Goal: Task Accomplishment & Management: Manage account settings

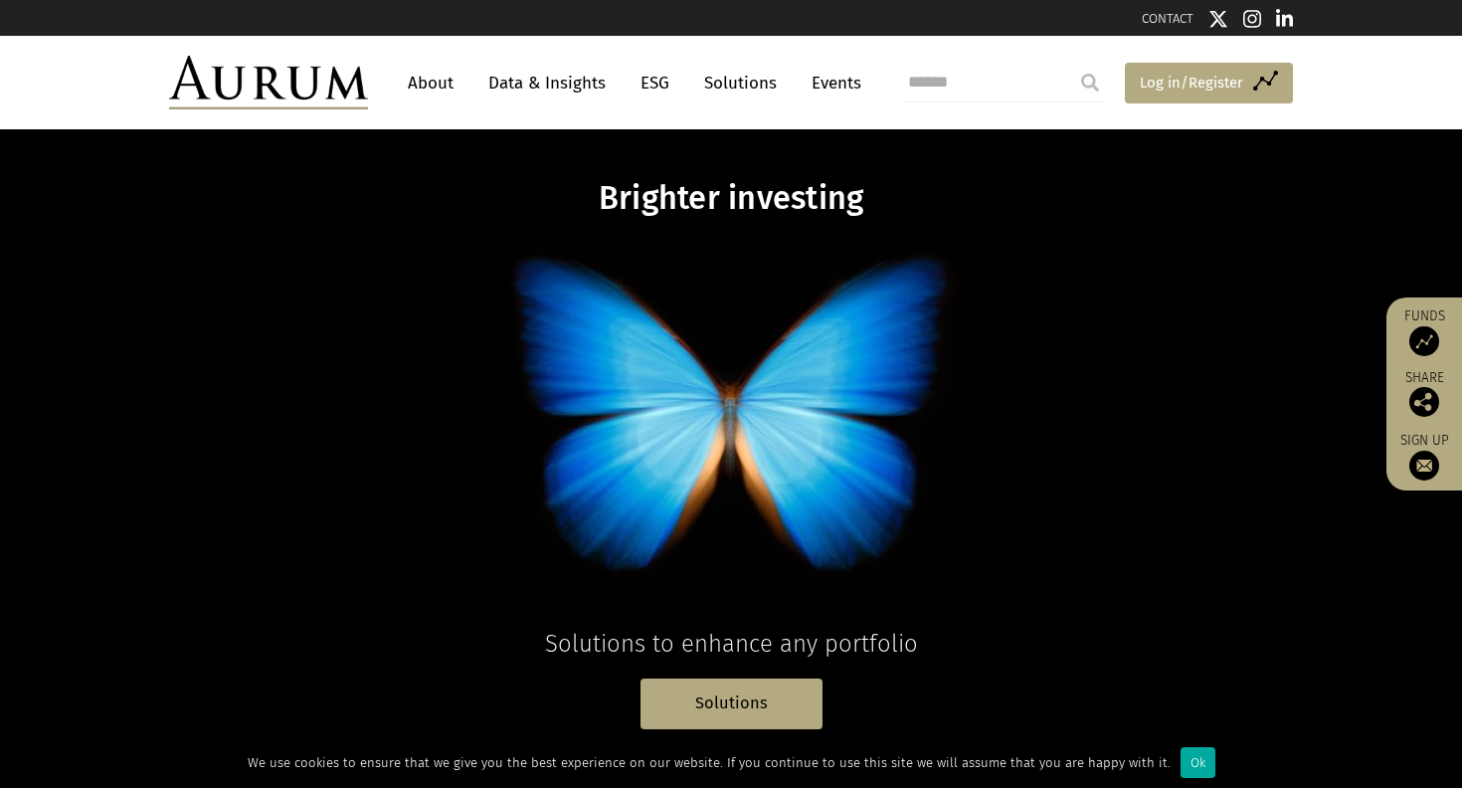
click at [1157, 76] on span "Log in/Register" at bounding box center [1191, 83] width 103 height 24
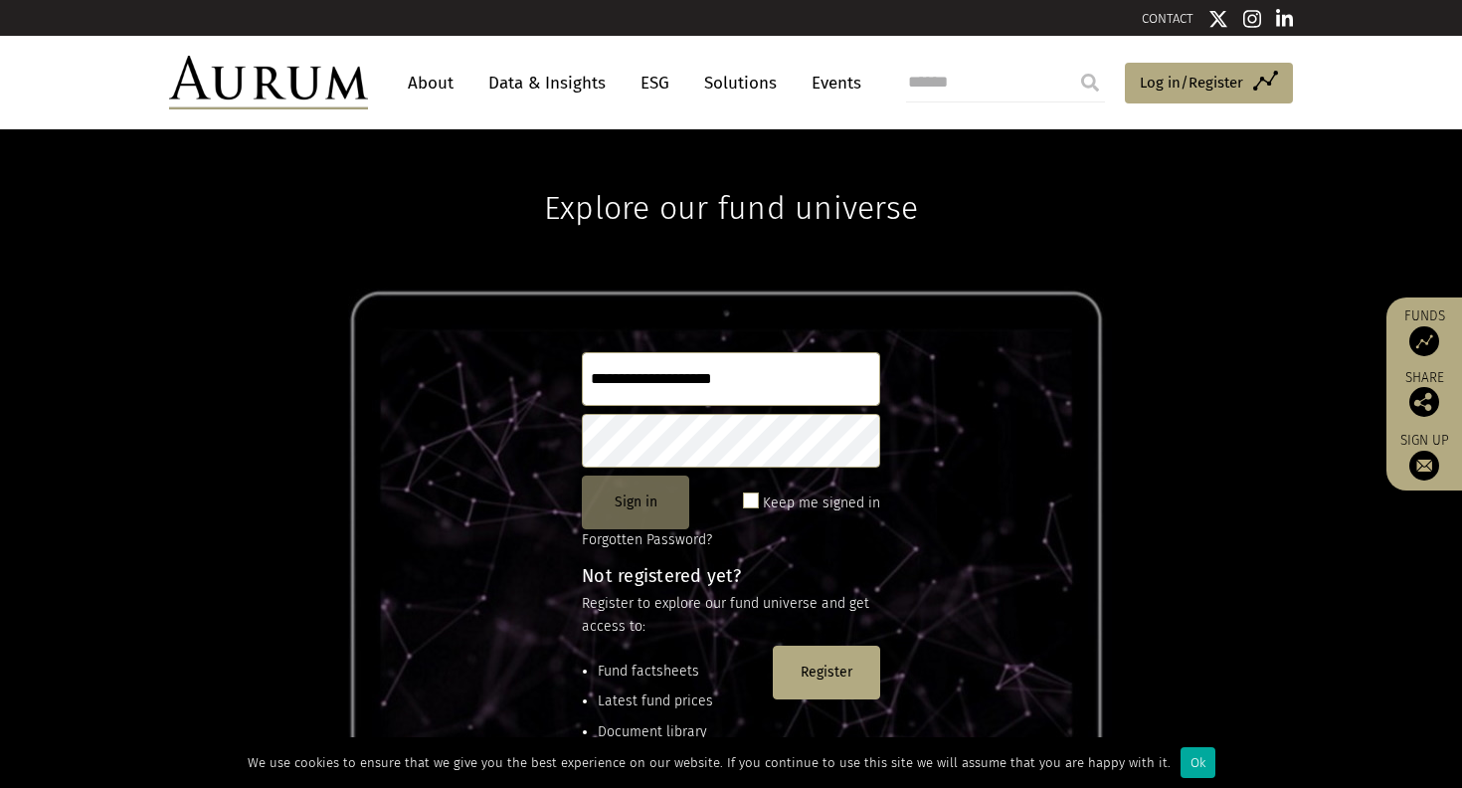
click at [607, 493] on button "Sign in" at bounding box center [635, 502] width 107 height 54
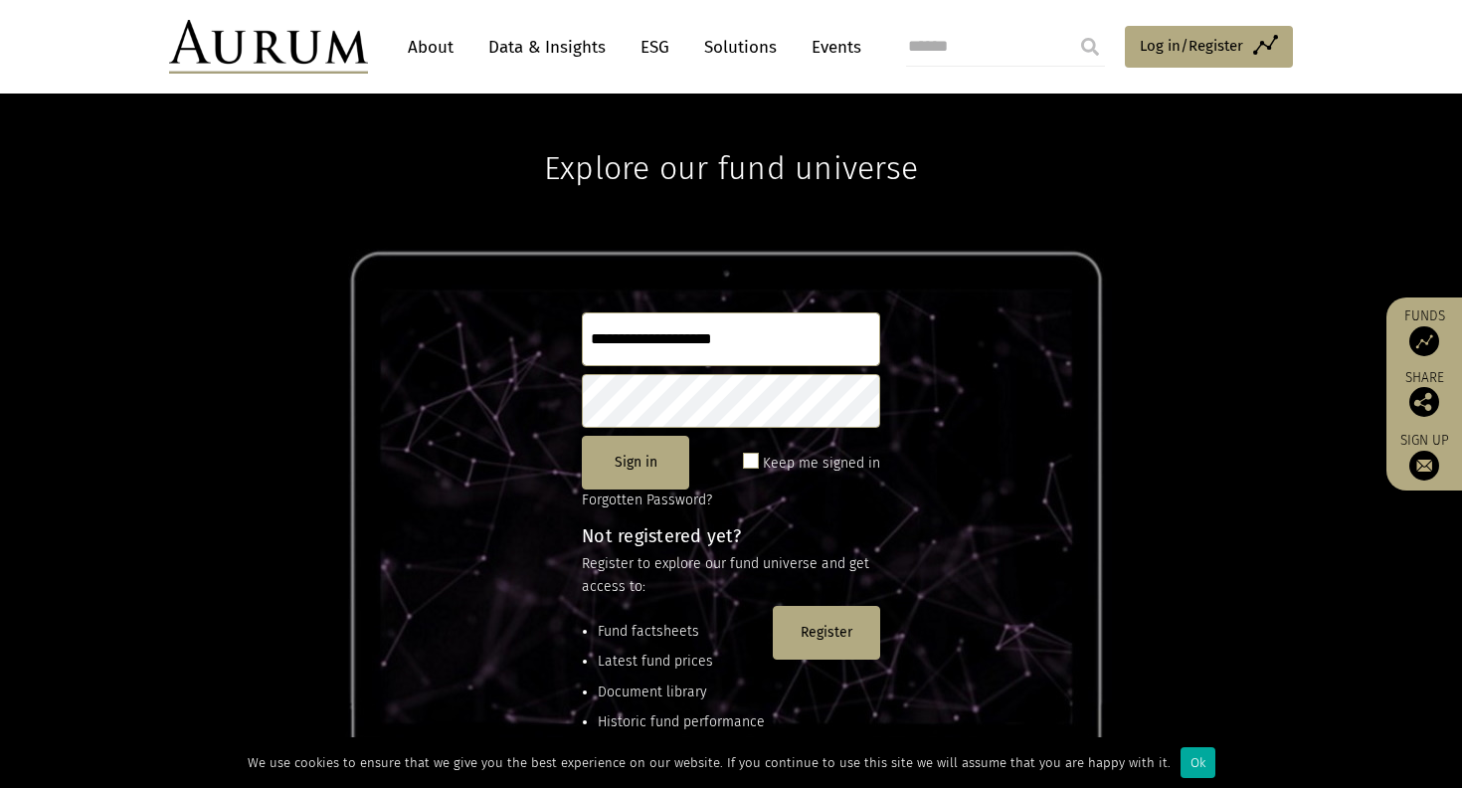
scroll to position [38, 0]
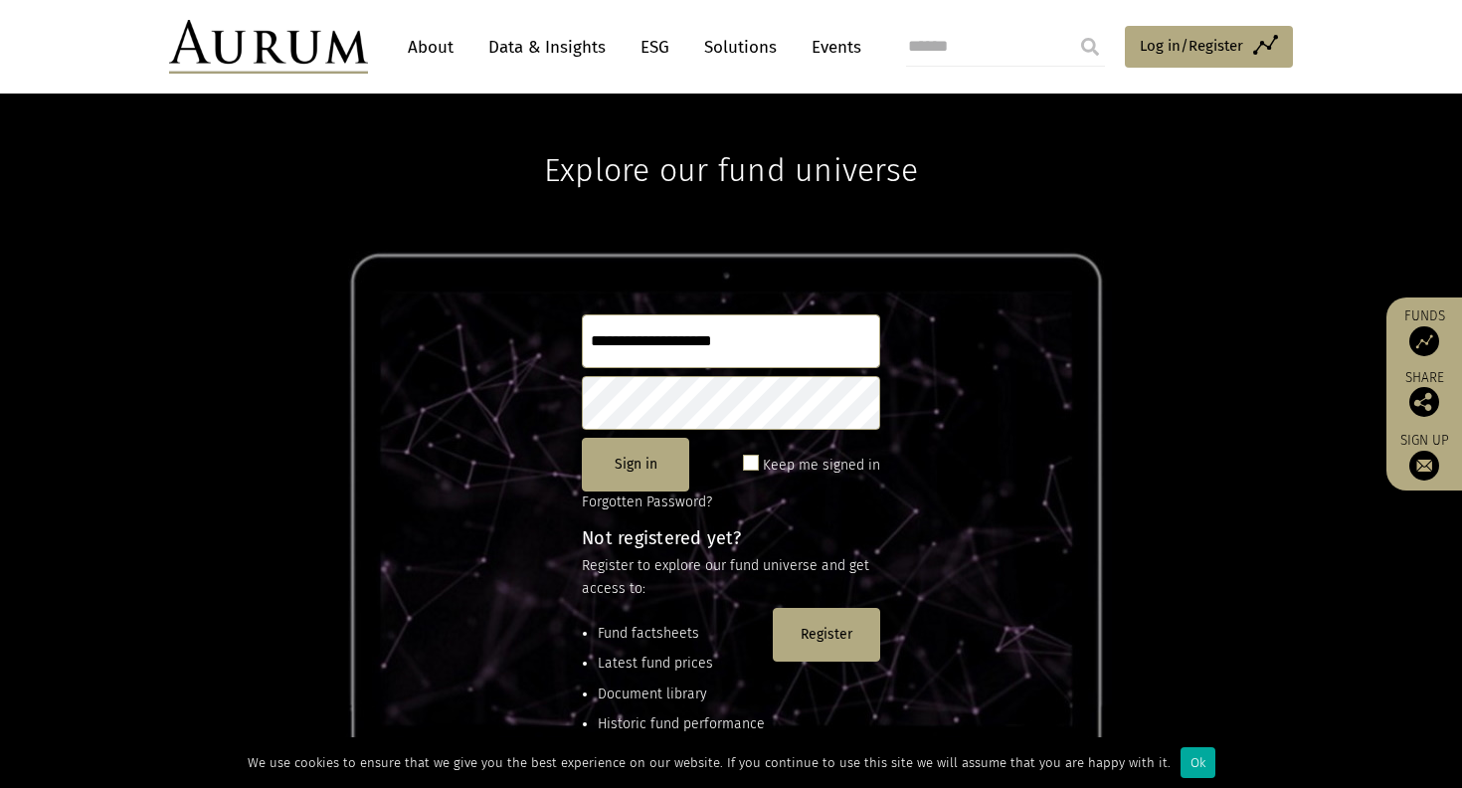
click at [776, 327] on input "**********" at bounding box center [731, 341] width 298 height 54
click at [765, 343] on input "**********" at bounding box center [731, 341] width 298 height 54
type input "*"
click at [1422, 457] on img at bounding box center [1424, 466] width 30 height 30
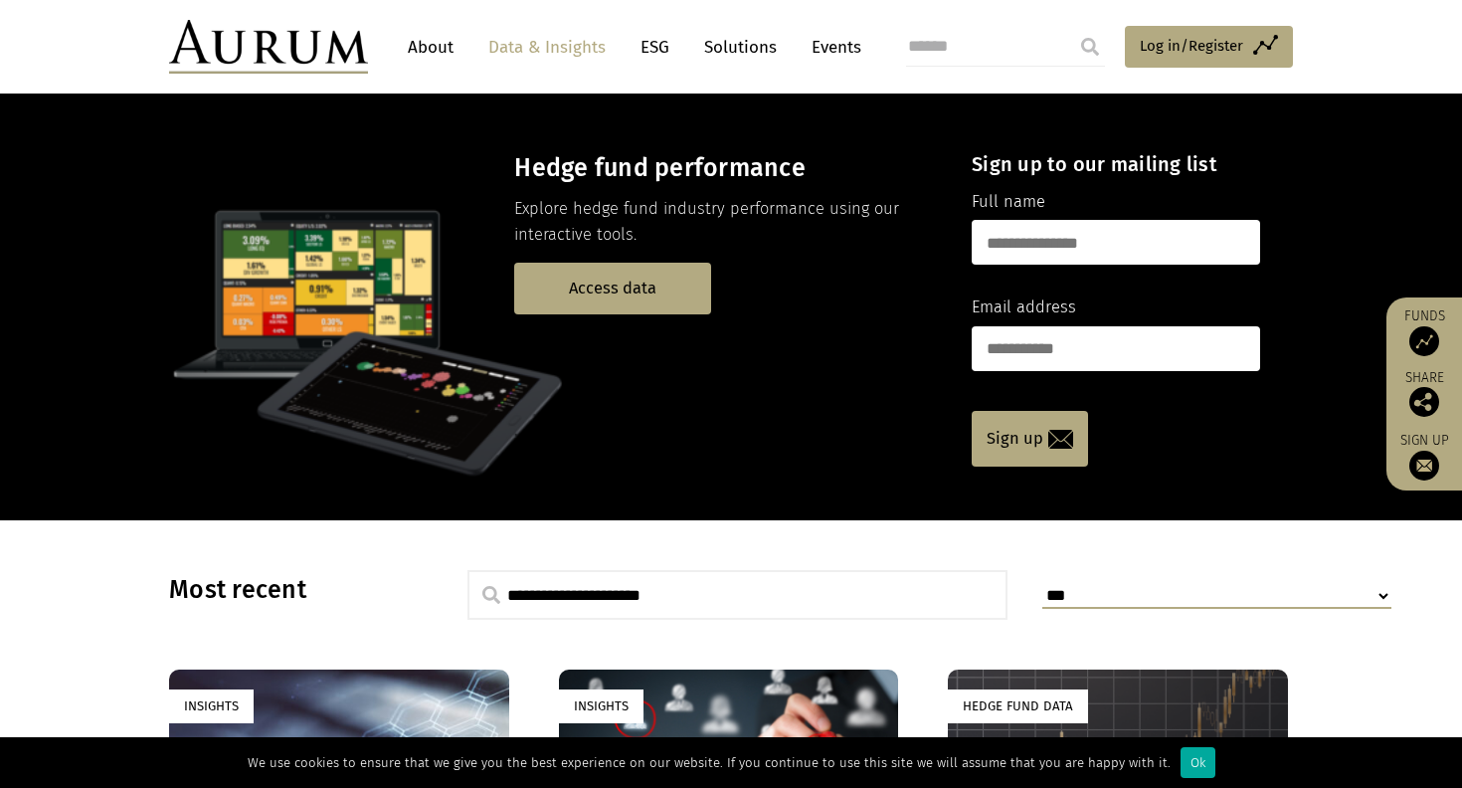
scroll to position [31, 0]
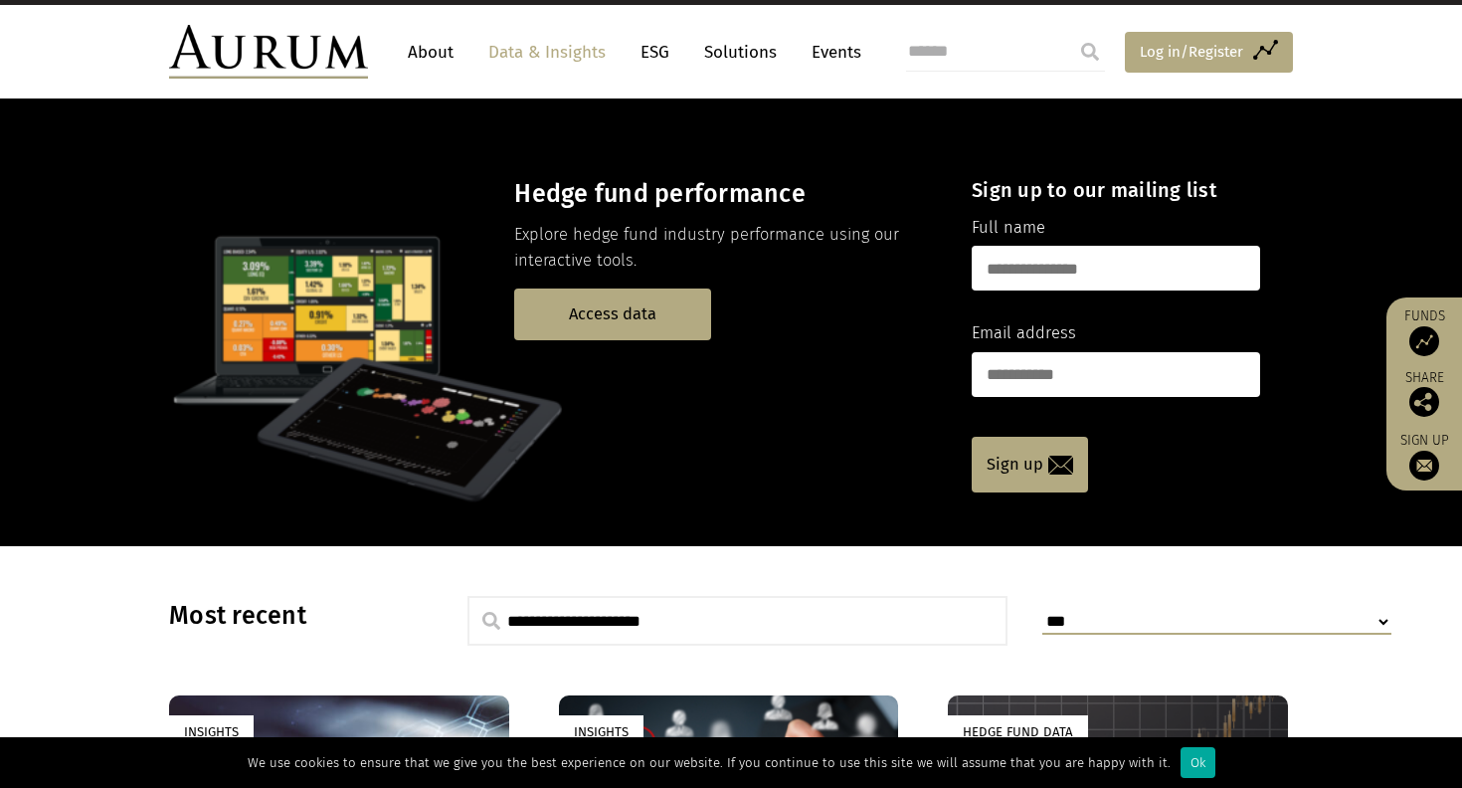
click at [1154, 44] on span "Log in/Register" at bounding box center [1191, 52] width 103 height 24
click at [582, 320] on link "Access data" at bounding box center [612, 313] width 197 height 51
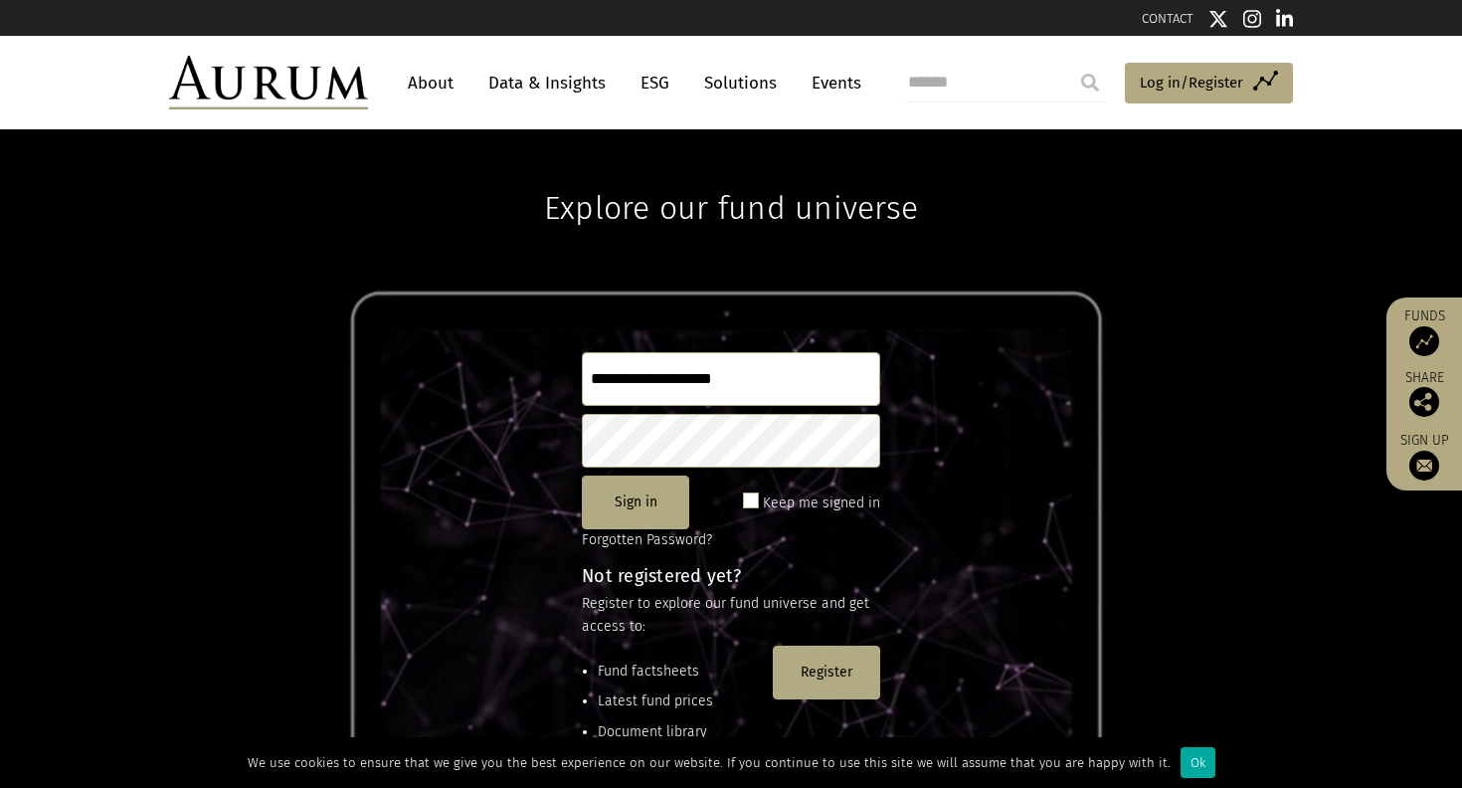
click at [754, 499] on span at bounding box center [751, 500] width 16 height 16
click at [649, 502] on button "Sign in" at bounding box center [635, 502] width 107 height 54
click at [764, 380] on input "**********" at bounding box center [731, 379] width 298 height 54
type input "*"
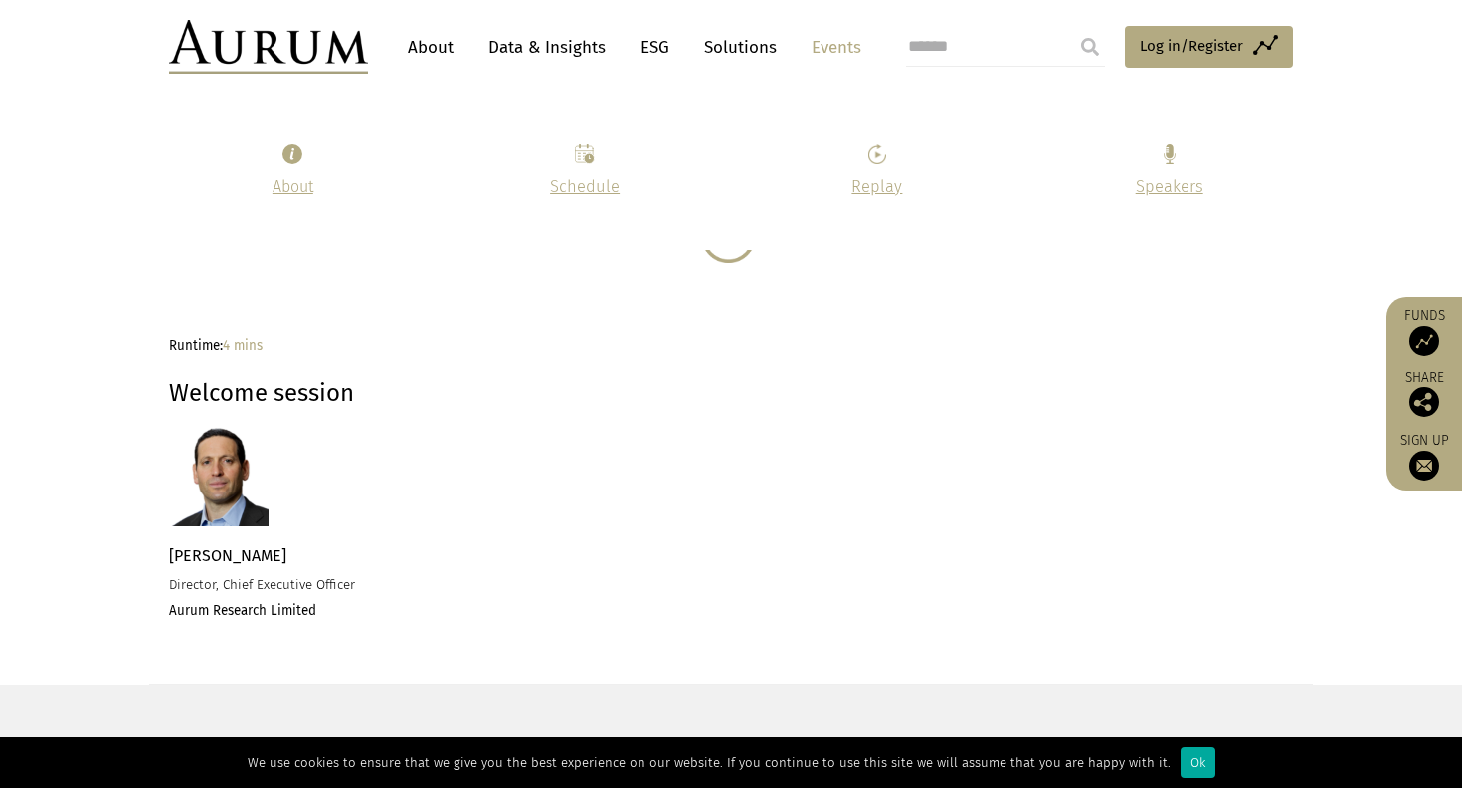
scroll to position [1851, 0]
click at [424, 41] on link "About" at bounding box center [431, 47] width 66 height 37
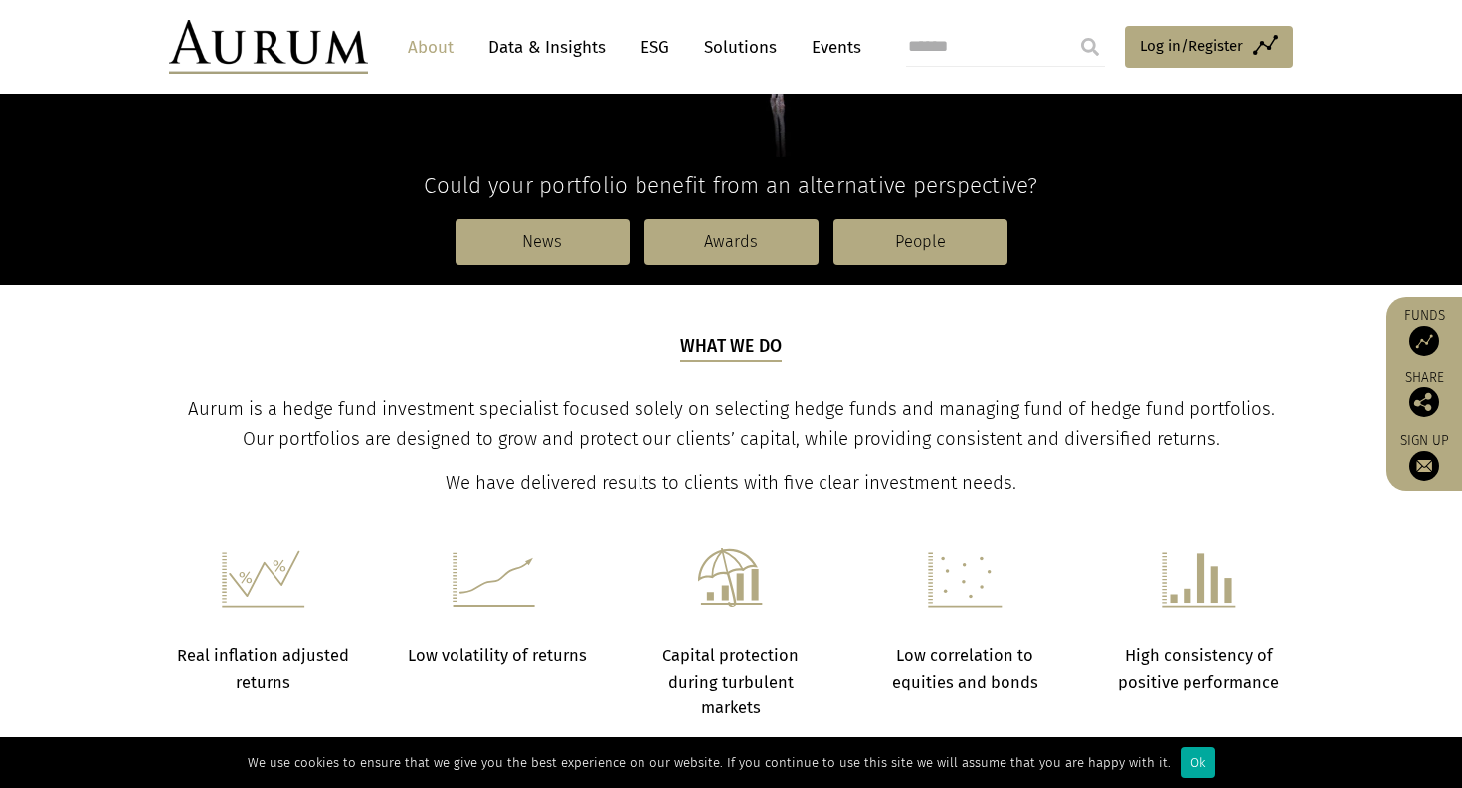
scroll to position [495, 0]
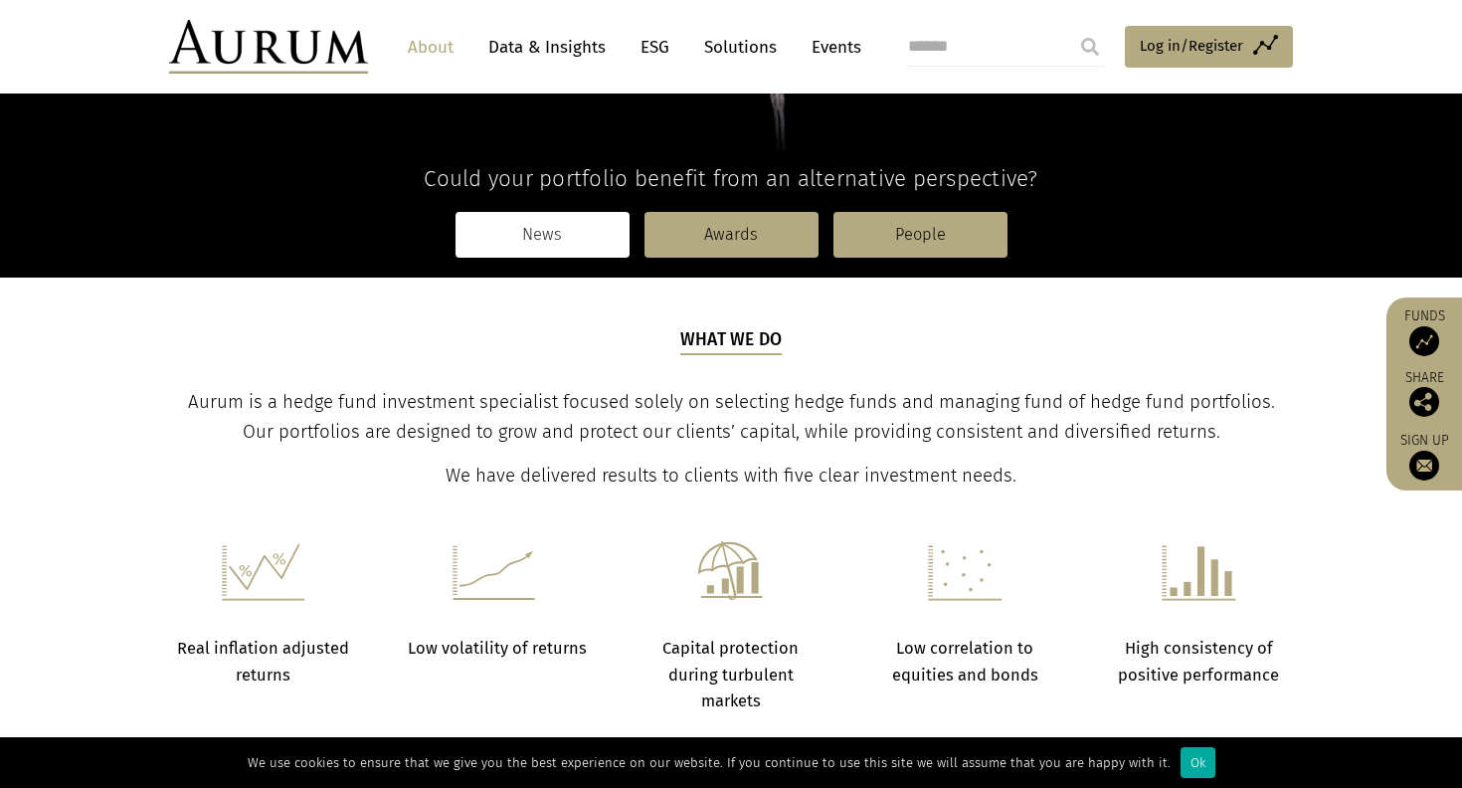
click at [540, 236] on link "News" at bounding box center [542, 235] width 174 height 46
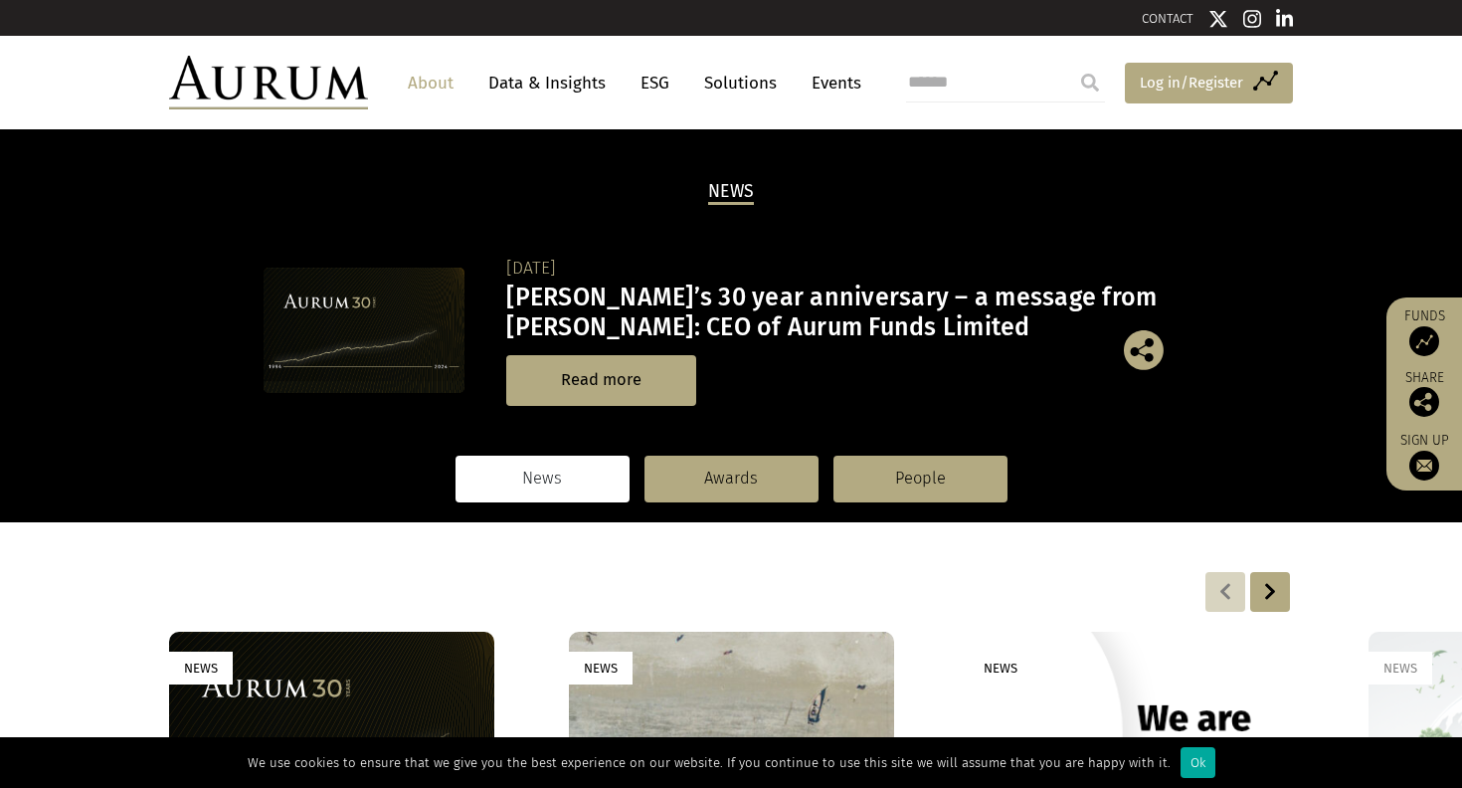
click at [1265, 81] on link "Access Funds Log in/Register" at bounding box center [1209, 84] width 168 height 42
